Goal: Find specific page/section: Find specific page/section

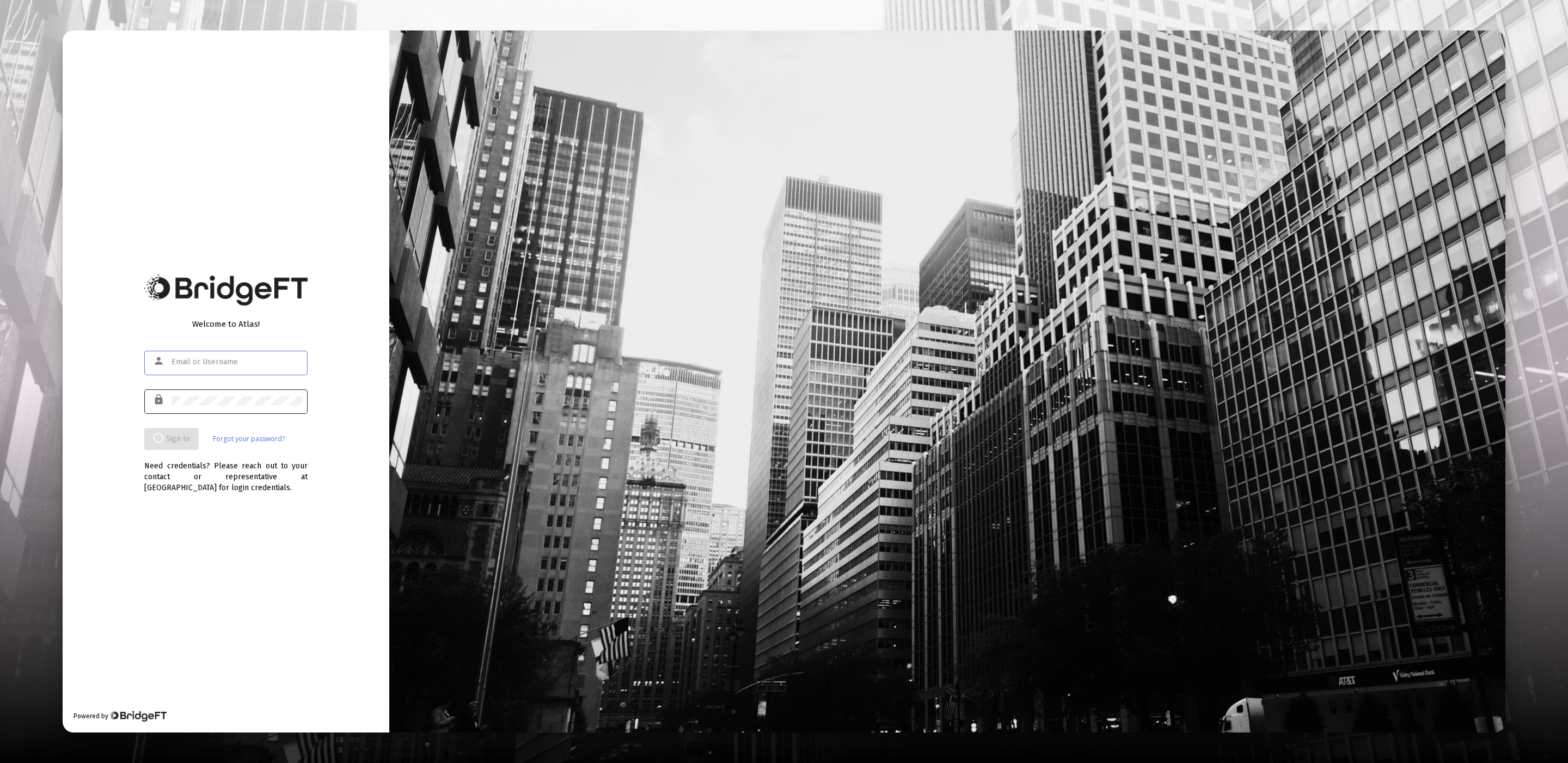
type input "[EMAIL_ADDRESS][DOMAIN_NAME]"
click at [257, 408] on div at bounding box center [237, 401] width 131 height 27
click at [222, 407] on div at bounding box center [237, 401] width 131 height 27
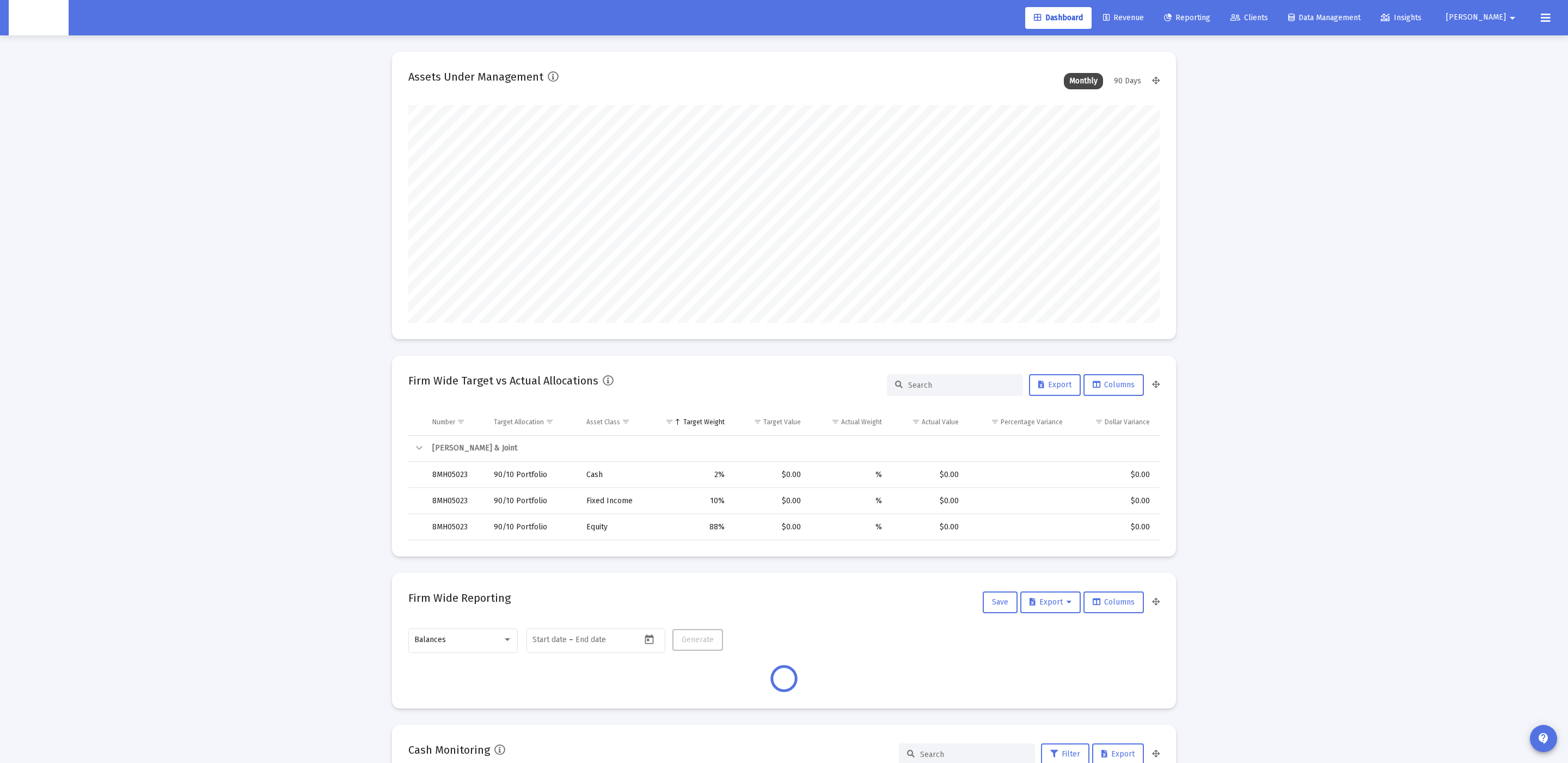
scroll to position [217, 405]
click at [1265, 16] on link "Clients" at bounding box center [1249, 18] width 55 height 22
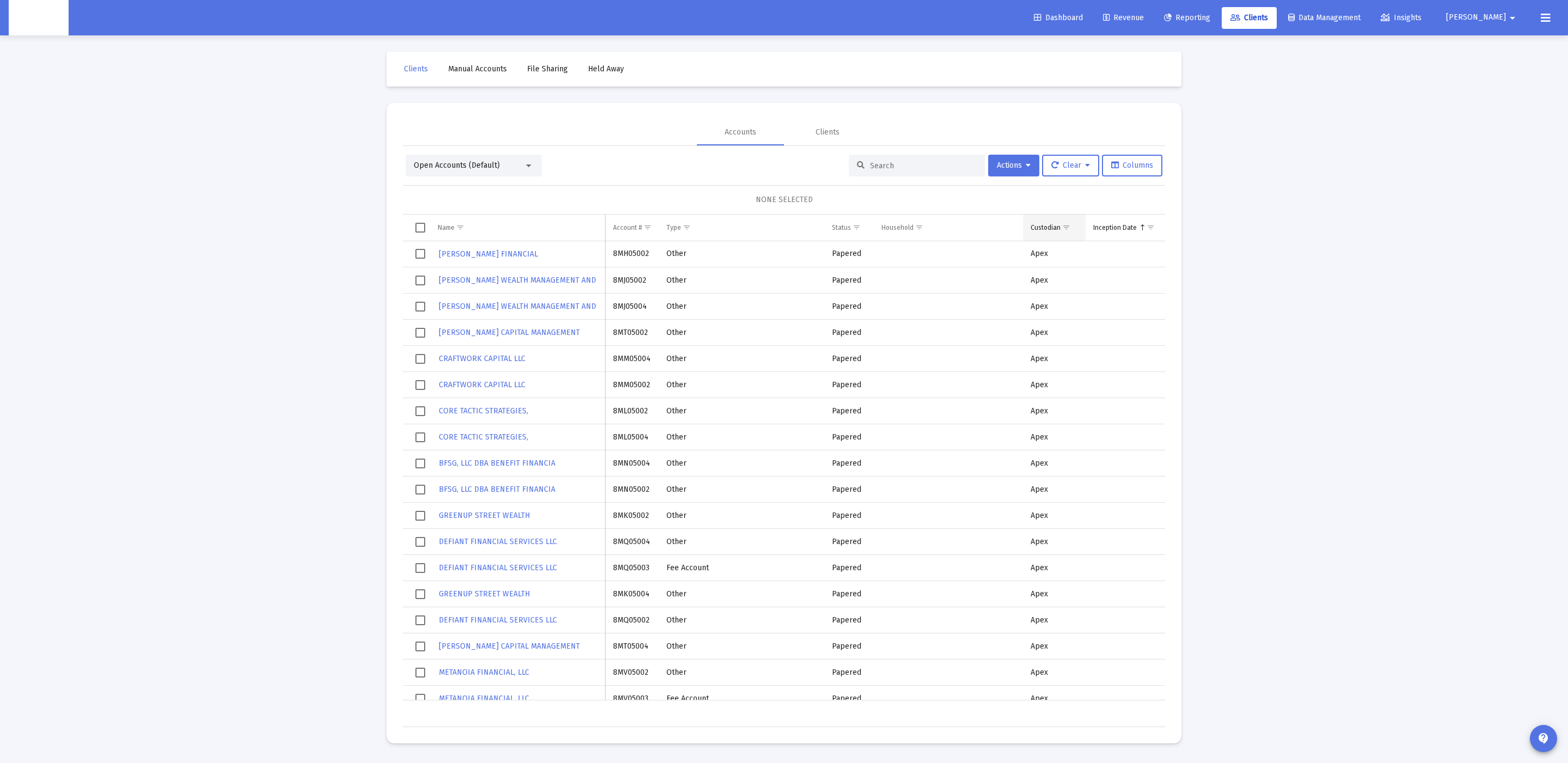
click at [1068, 231] on span "Show filter options for column 'Custodian'" at bounding box center [1066, 227] width 8 height 8
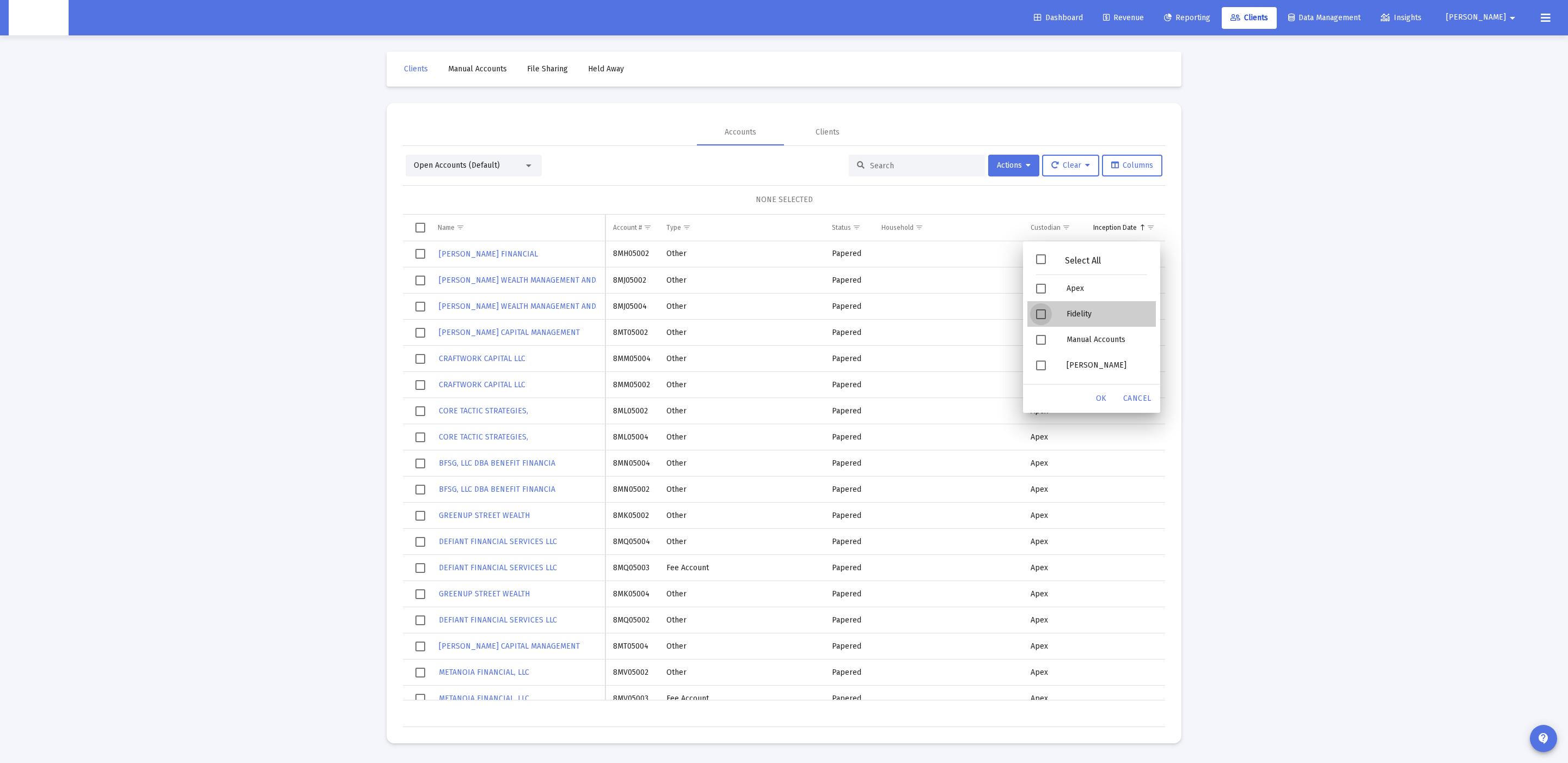
click at [1052, 305] on div "Filter options" at bounding box center [1043, 314] width 30 height 26
drag, startPoint x: 1041, startPoint y: 337, endPoint x: 1041, endPoint y: 364, distance: 27.0
click at [1041, 364] on div "Select All Apex Fidelity Manual Accounts [PERSON_NAME]" at bounding box center [1091, 315] width 128 height 135
click at [1041, 364] on span "Filter options" at bounding box center [1041, 365] width 10 height 10
click at [1096, 403] on span "OK" at bounding box center [1102, 398] width 11 height 9
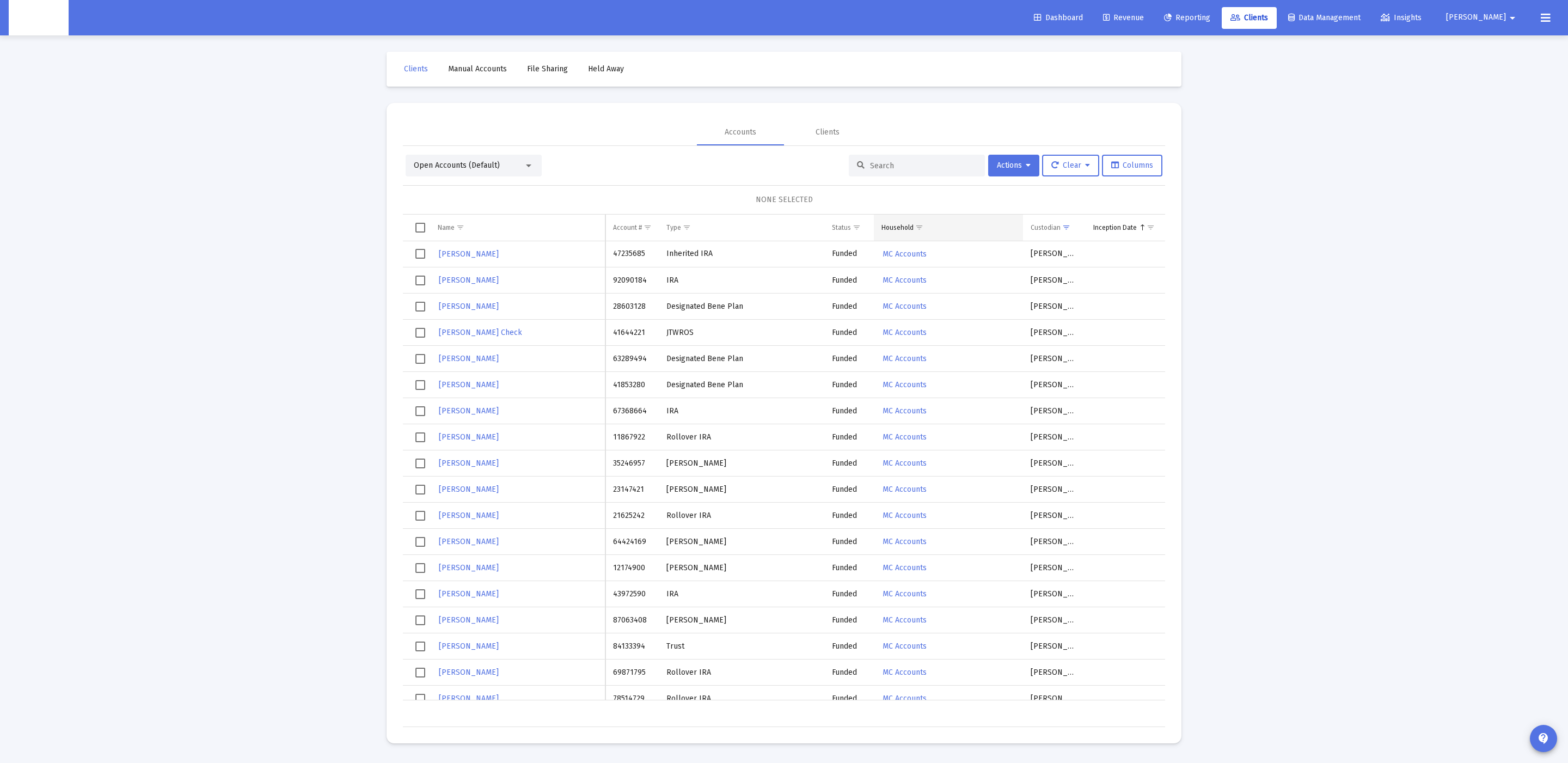
click at [915, 226] on span "Show filter options for column 'Household'" at bounding box center [919, 227] width 8 height 8
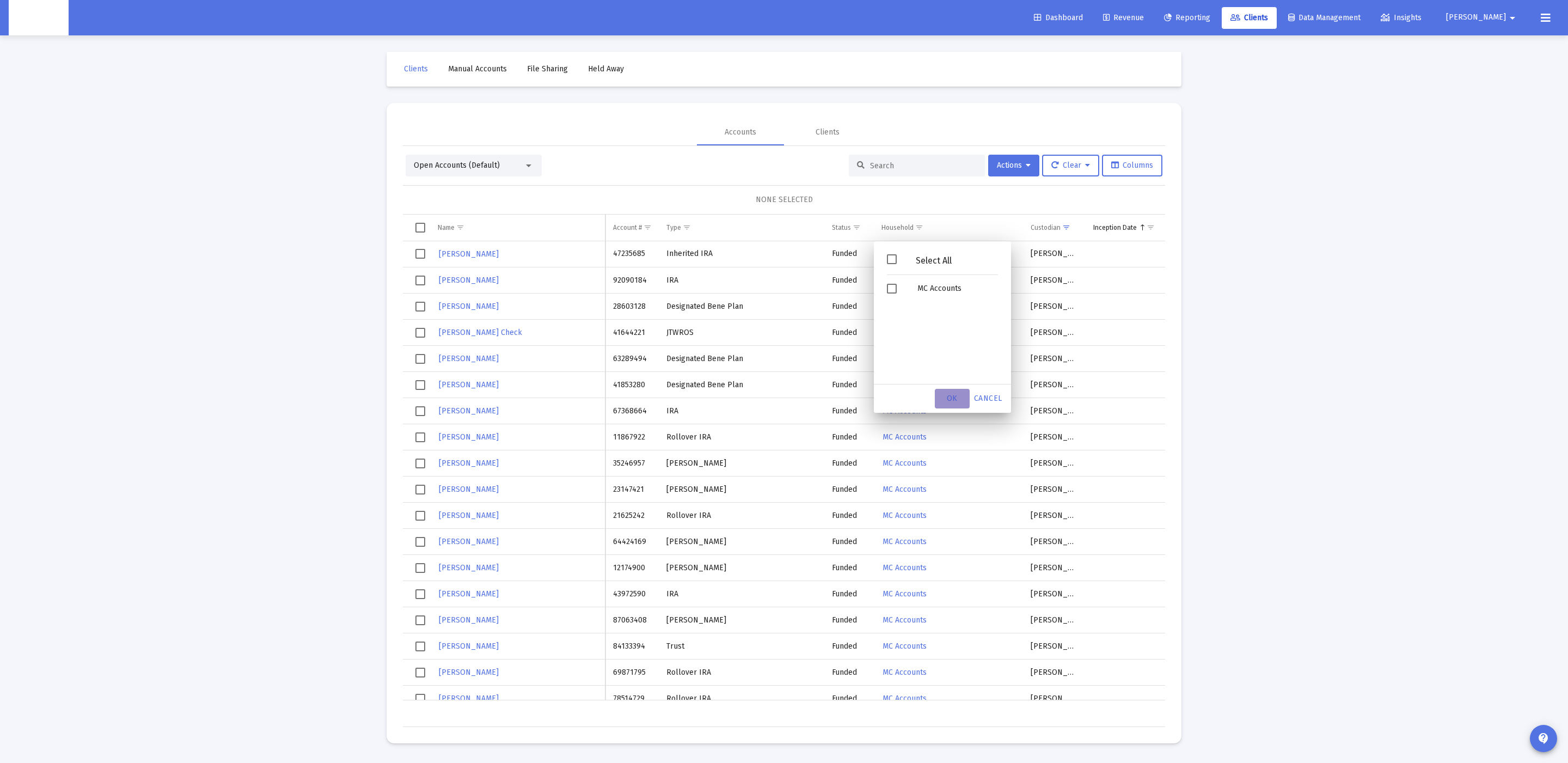
click at [947, 394] on span "OK" at bounding box center [952, 398] width 11 height 9
